Goal: Information Seeking & Learning: Compare options

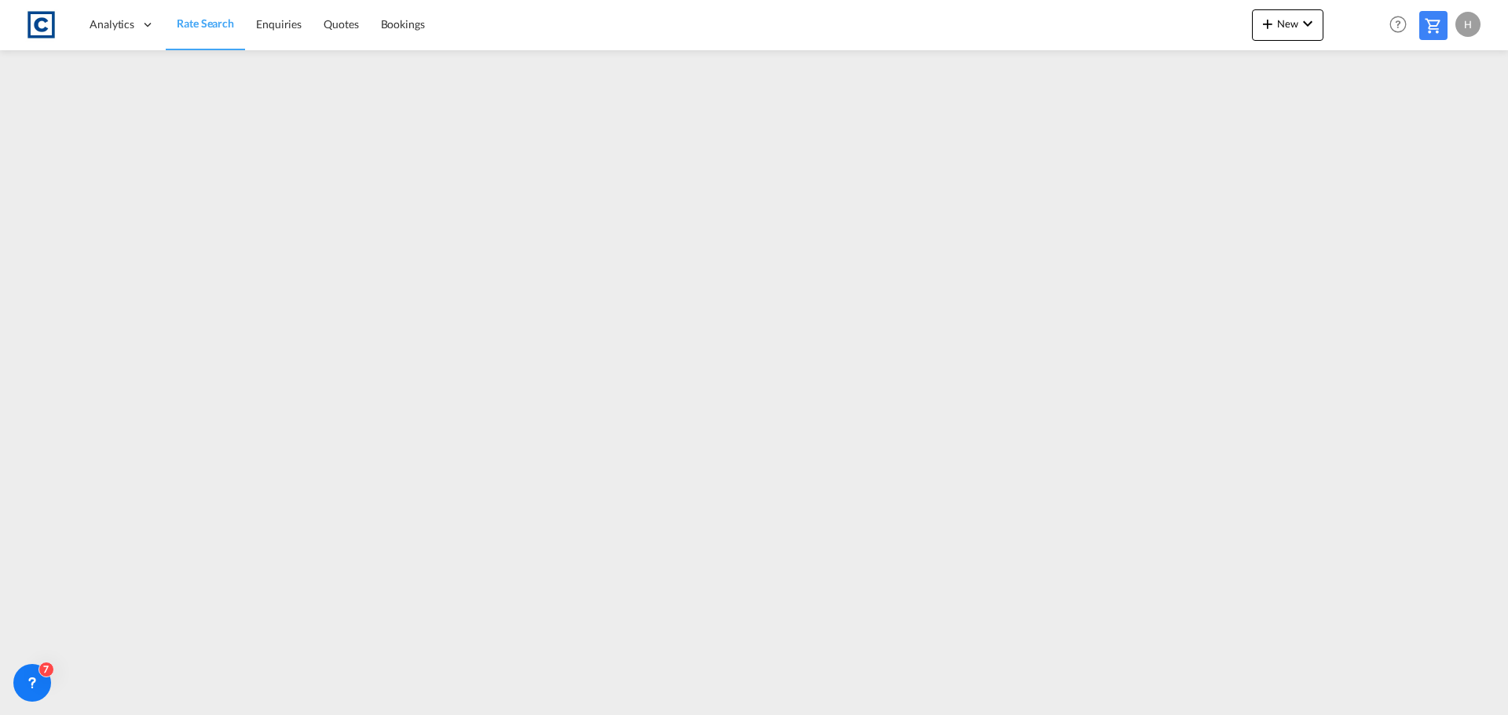
click at [218, 24] on span "Rate Search" at bounding box center [205, 22] width 57 height 13
click at [207, 19] on span "Rate Search" at bounding box center [205, 22] width 57 height 13
click at [187, 24] on span "Rate Search" at bounding box center [205, 22] width 57 height 13
click at [171, 16] on link "Rate Search" at bounding box center [205, 24] width 79 height 51
click at [235, 28] on link "Rate Search" at bounding box center [205, 24] width 79 height 51
